Goal: Information Seeking & Learning: Learn about a topic

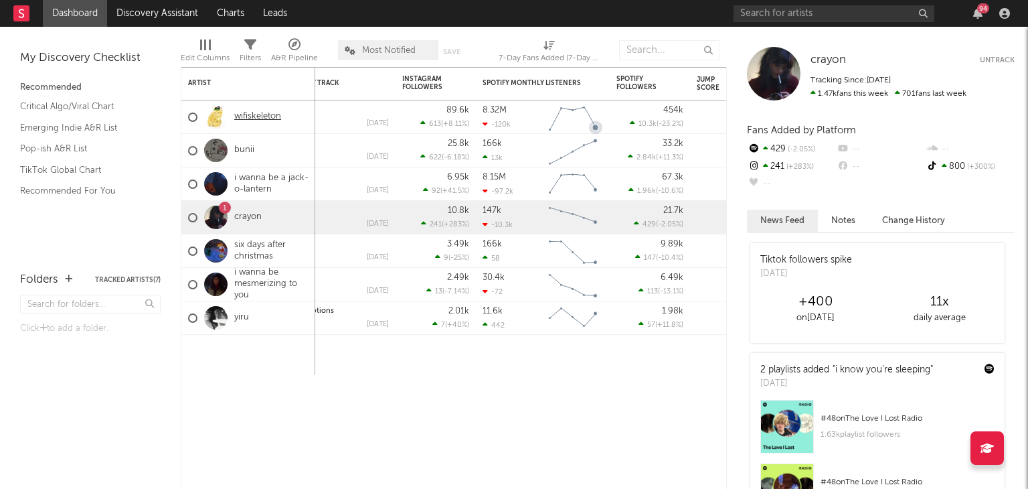
click at [274, 115] on link "wifiskeleton" at bounding box center [257, 116] width 47 height 11
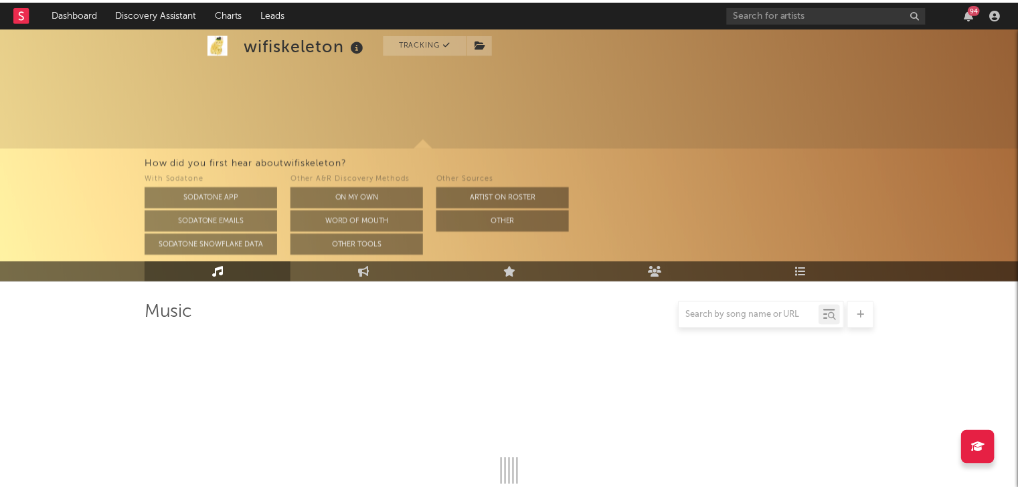
scroll to position [94, 0]
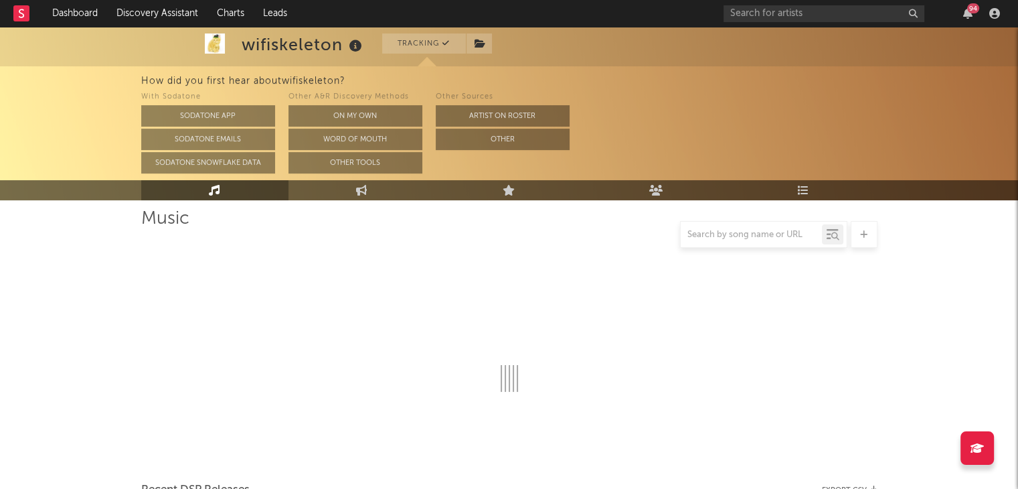
select select "6m"
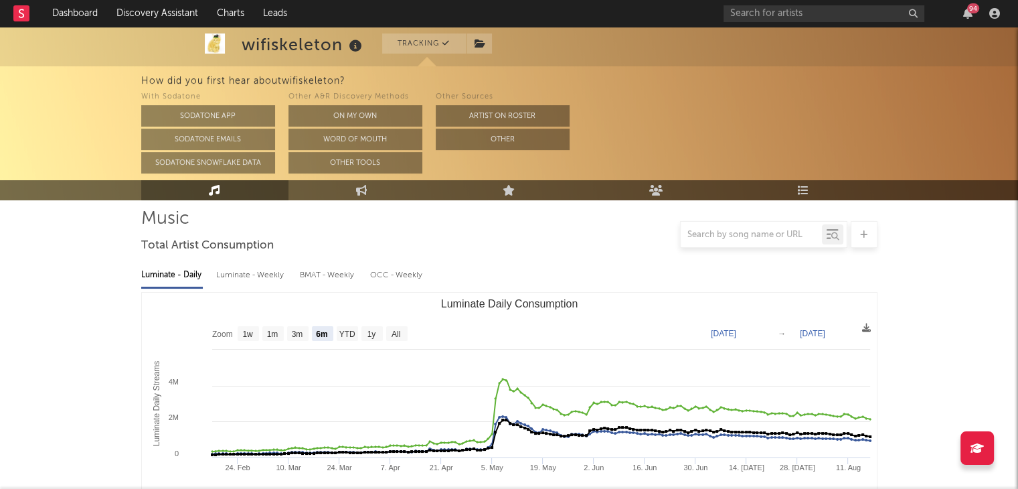
scroll to position [189, 0]
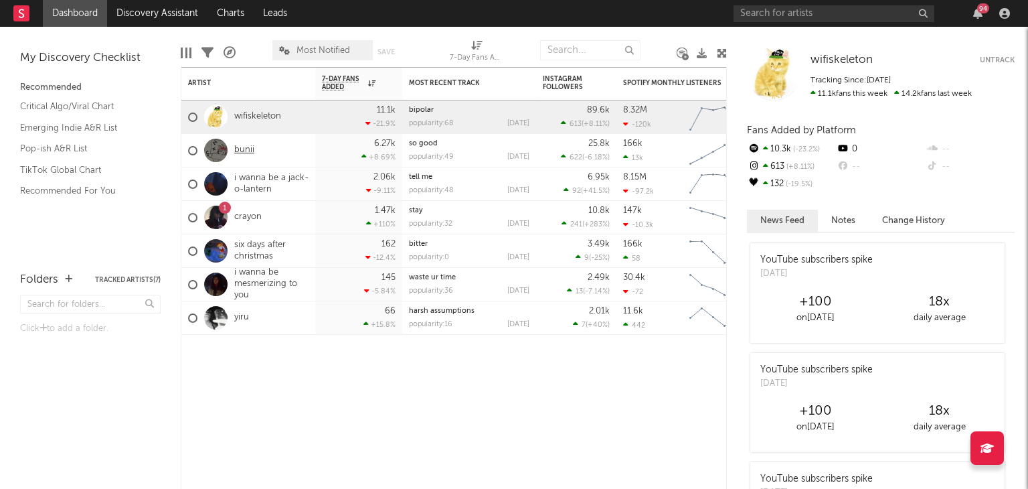
click at [242, 151] on link "bunii" at bounding box center [244, 150] width 20 height 11
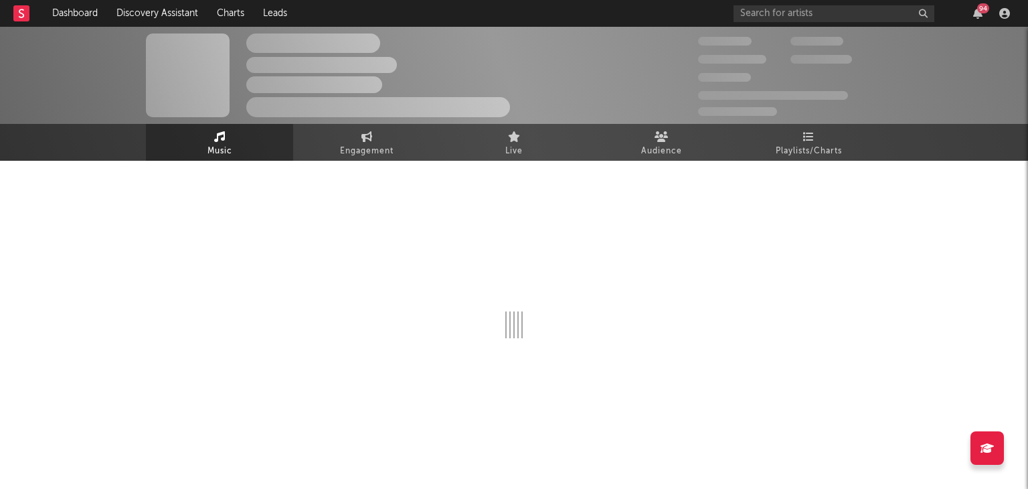
select select "6m"
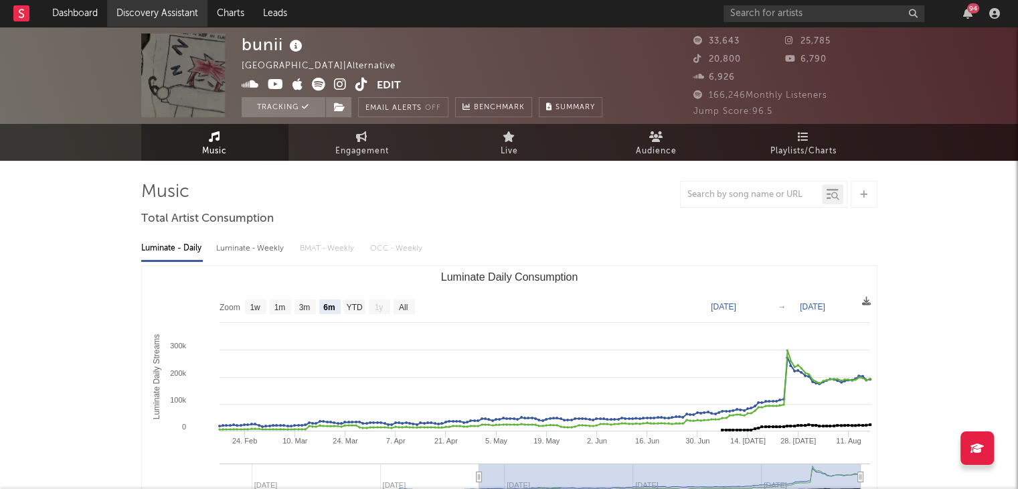
click at [139, 15] on link "Discovery Assistant" at bounding box center [157, 13] width 100 height 27
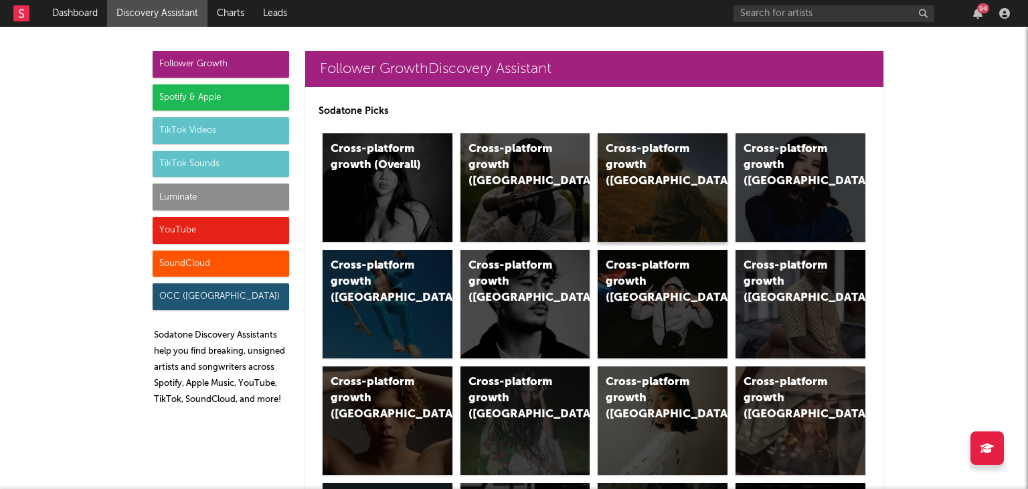
click at [645, 175] on div "Cross-platform growth ([GEOGRAPHIC_DATA])" at bounding box center [663, 187] width 130 height 108
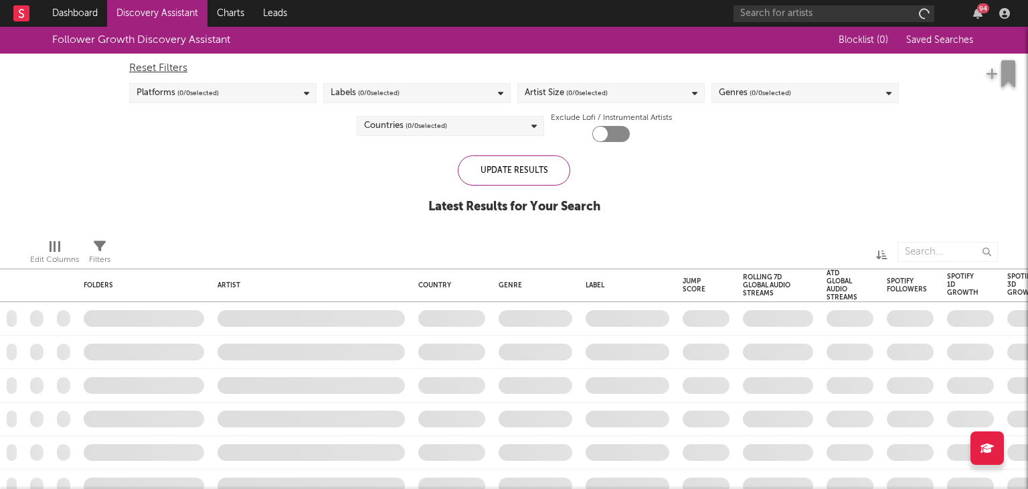
checkbox input "true"
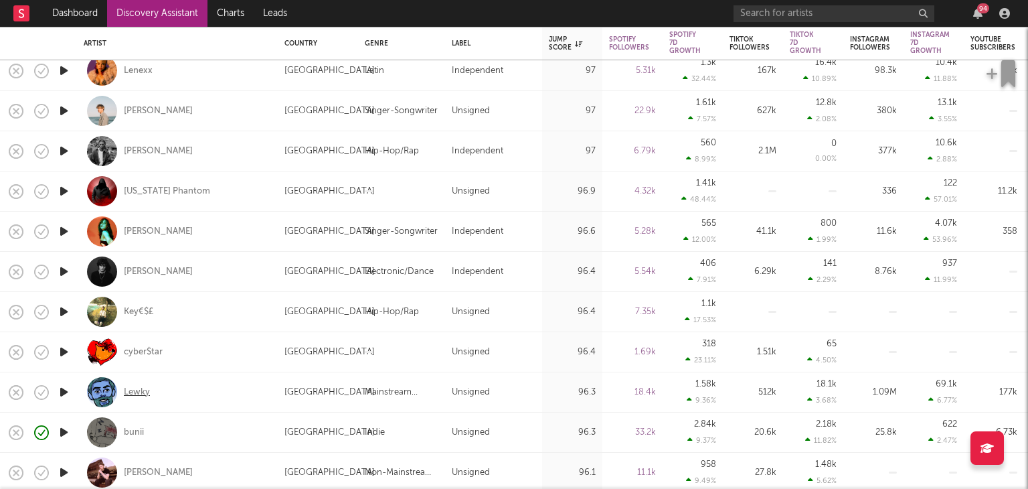
click at [134, 391] on div "Lewky" at bounding box center [137, 392] width 26 height 12
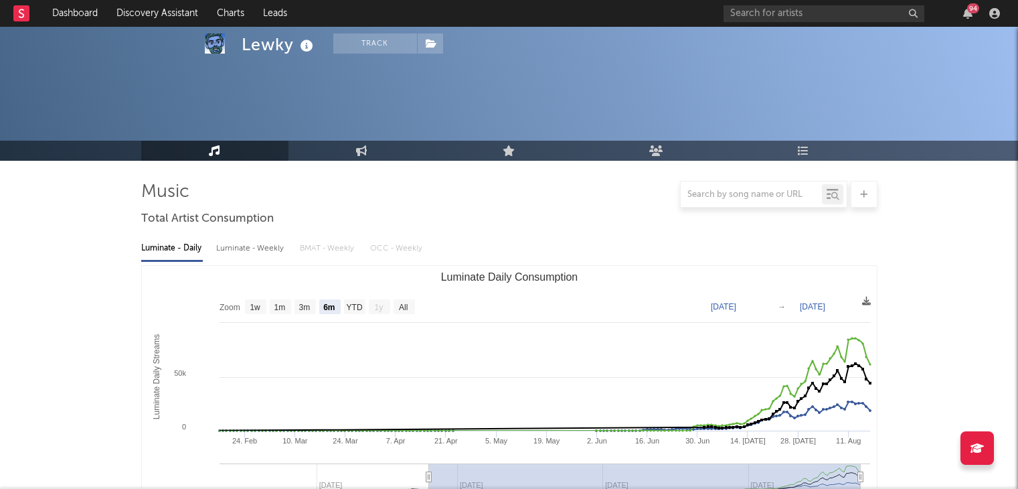
select select "6m"
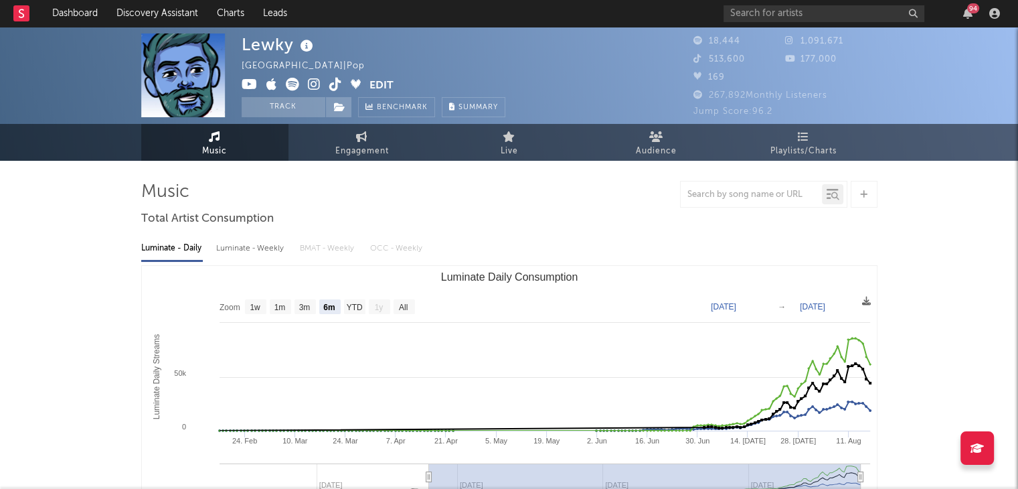
click at [283, 83] on span at bounding box center [306, 86] width 128 height 17
click at [289, 82] on icon at bounding box center [292, 84] width 13 height 13
click at [989, 13] on icon "button" at bounding box center [994, 13] width 11 height 11
click at [959, 14] on div "94" at bounding box center [968, 13] width 20 height 11
click at [972, 11] on div "94" at bounding box center [973, 8] width 12 height 10
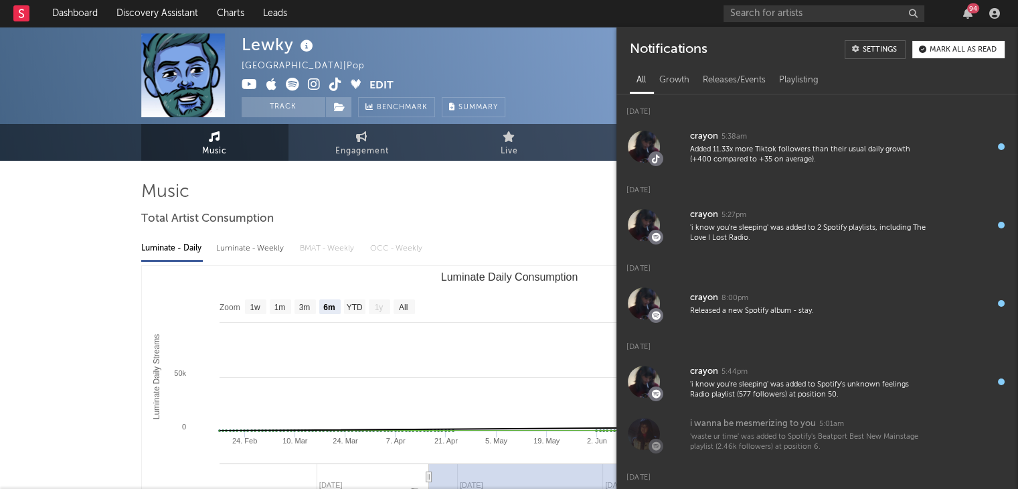
scroll to position [242, 0]
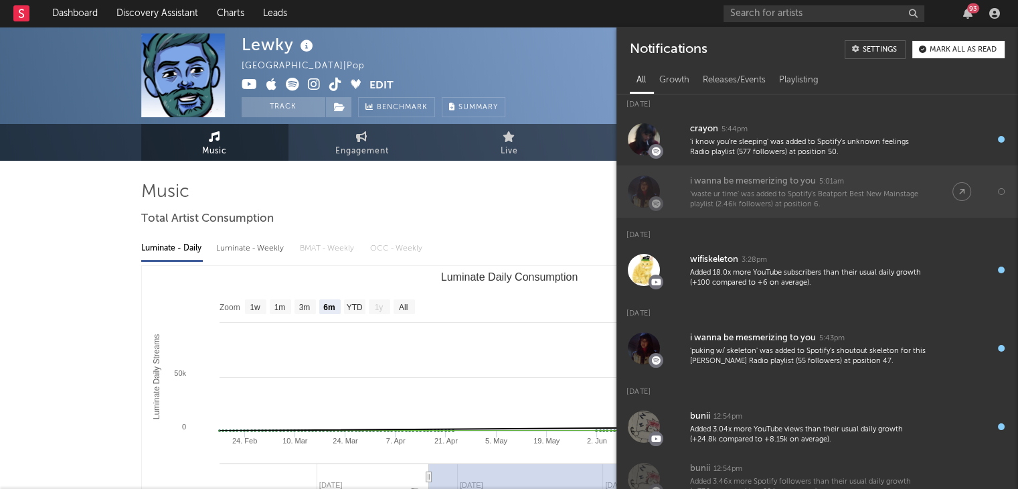
click at [644, 191] on div at bounding box center [644, 191] width 32 height 32
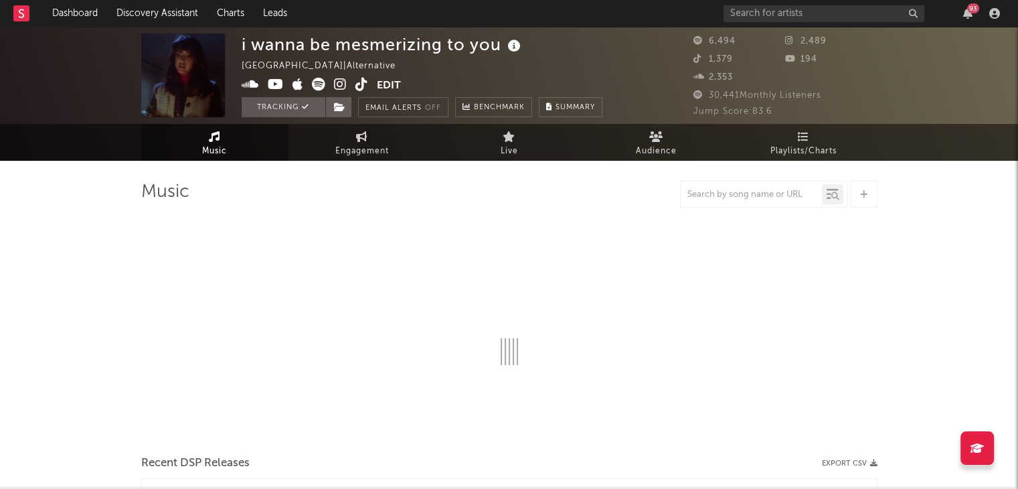
select select "6m"
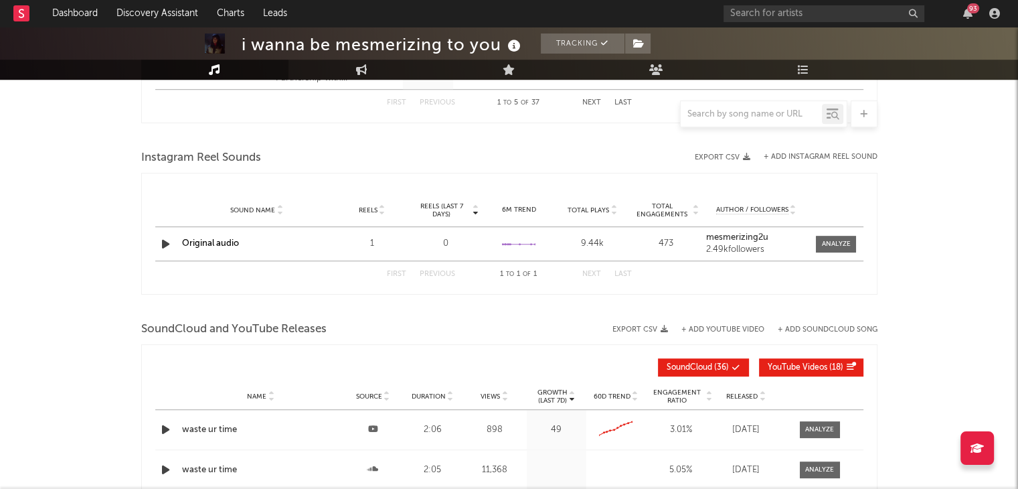
scroll to position [964, 0]
